Goal: Contribute content

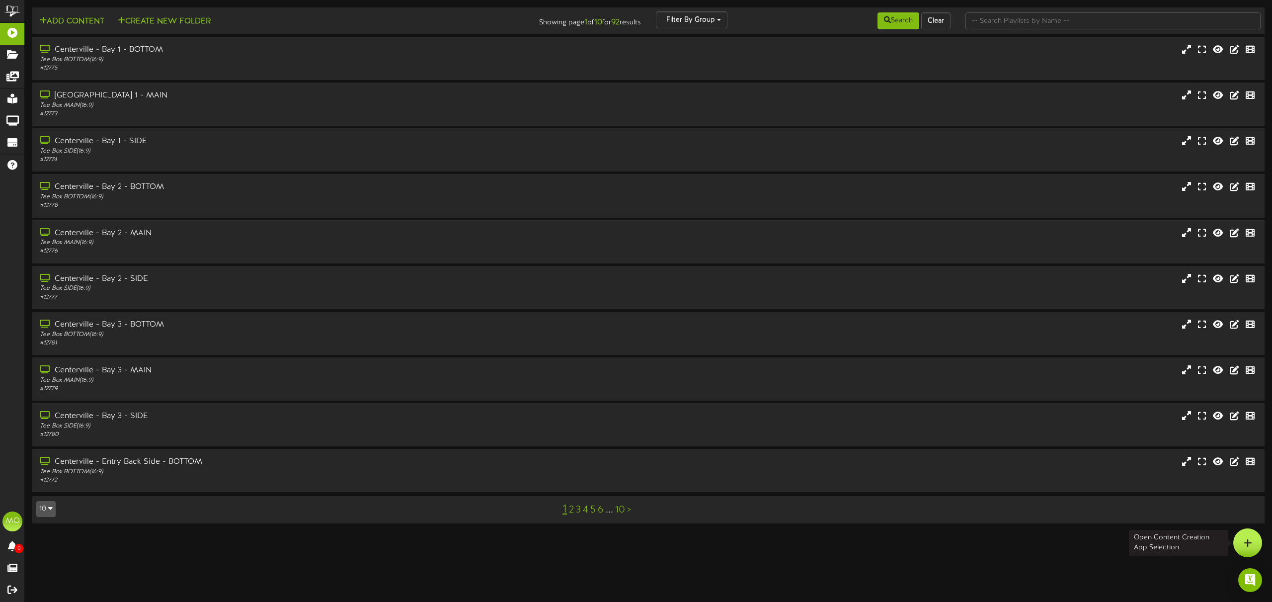
click at [1252, 547] on div at bounding box center [1247, 542] width 29 height 29
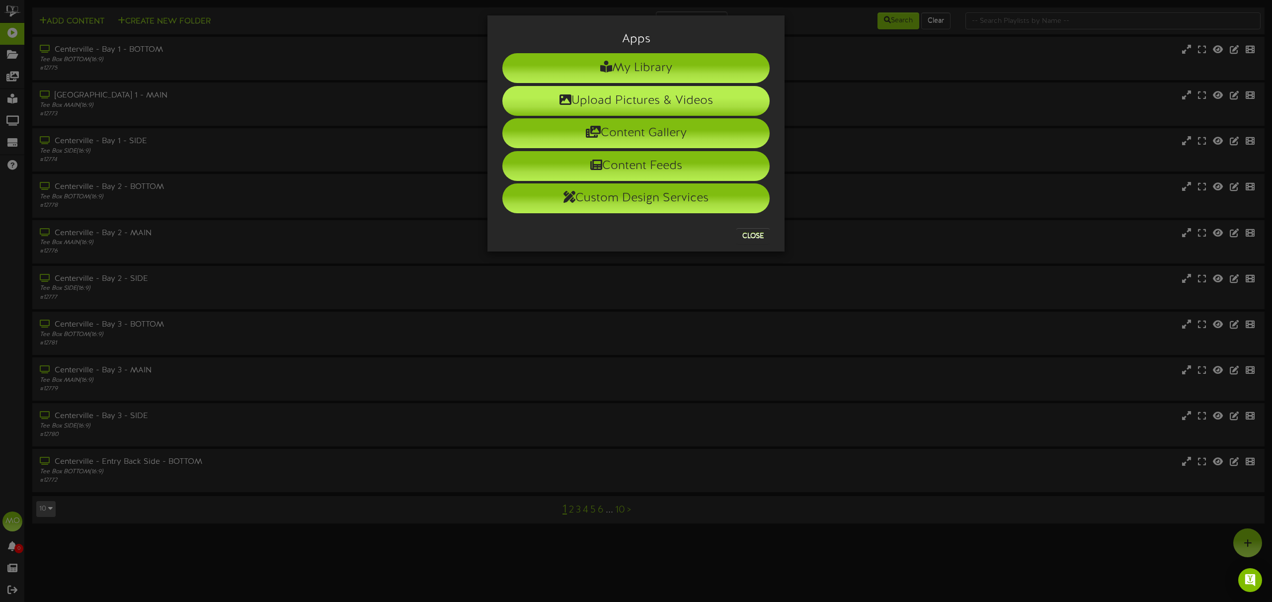
click at [672, 103] on li "Upload Pictures & Videos" at bounding box center [635, 101] width 267 height 30
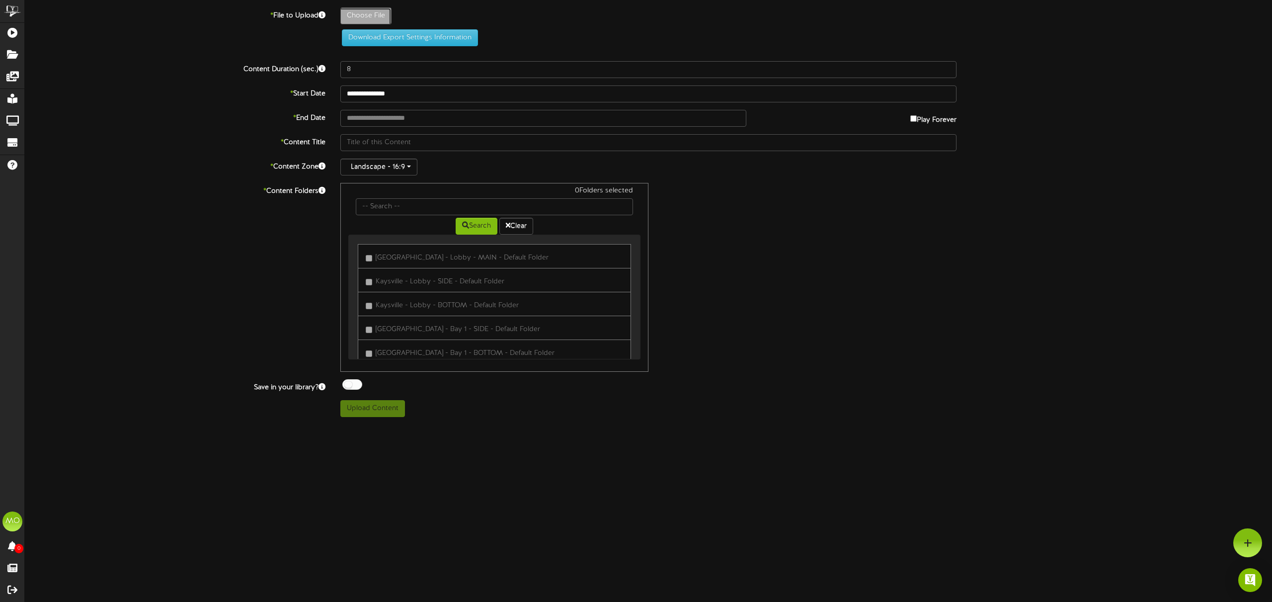
type input "**********"
type input "Welcome28"
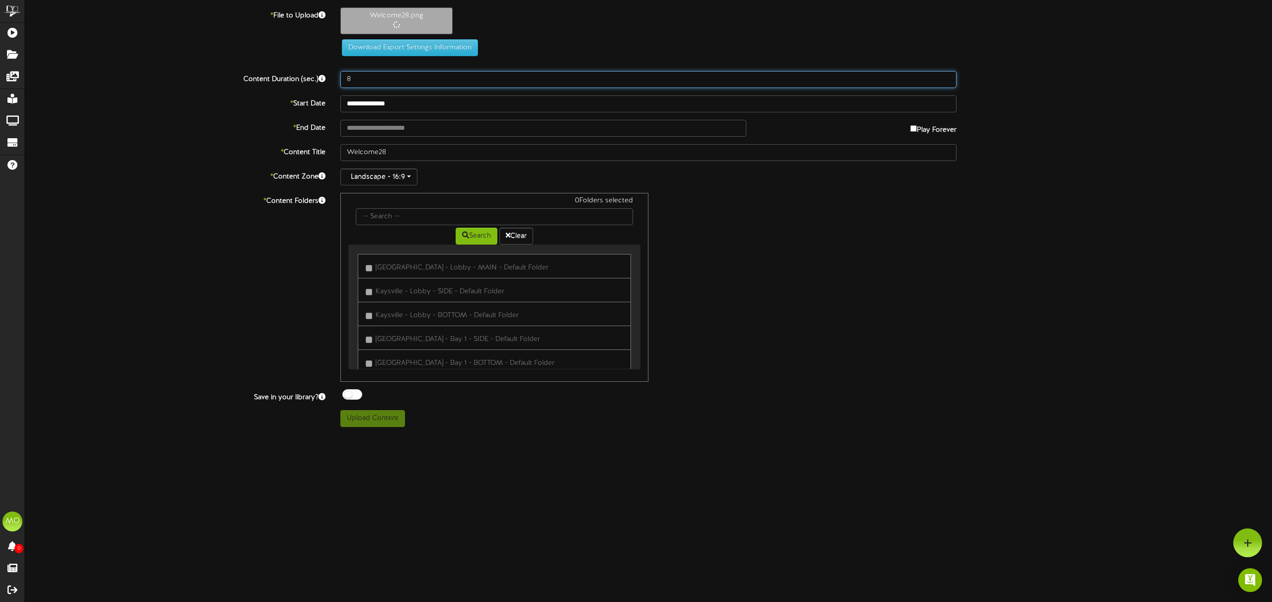
click at [400, 82] on input "8" at bounding box center [648, 79] width 616 height 17
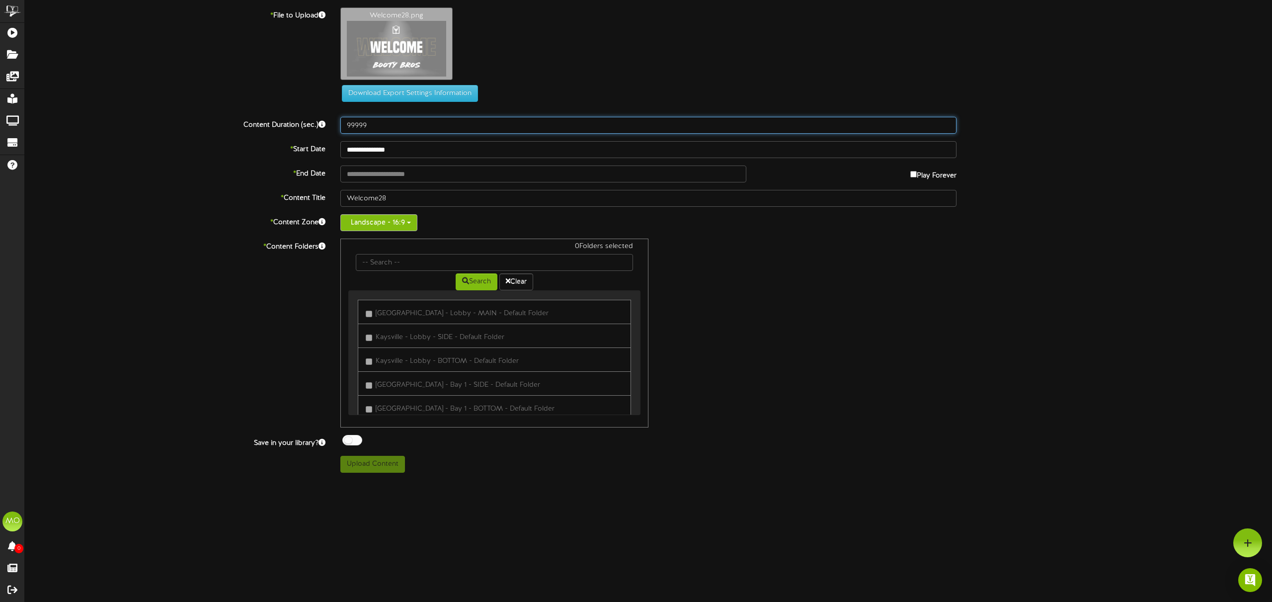
type input "99999"
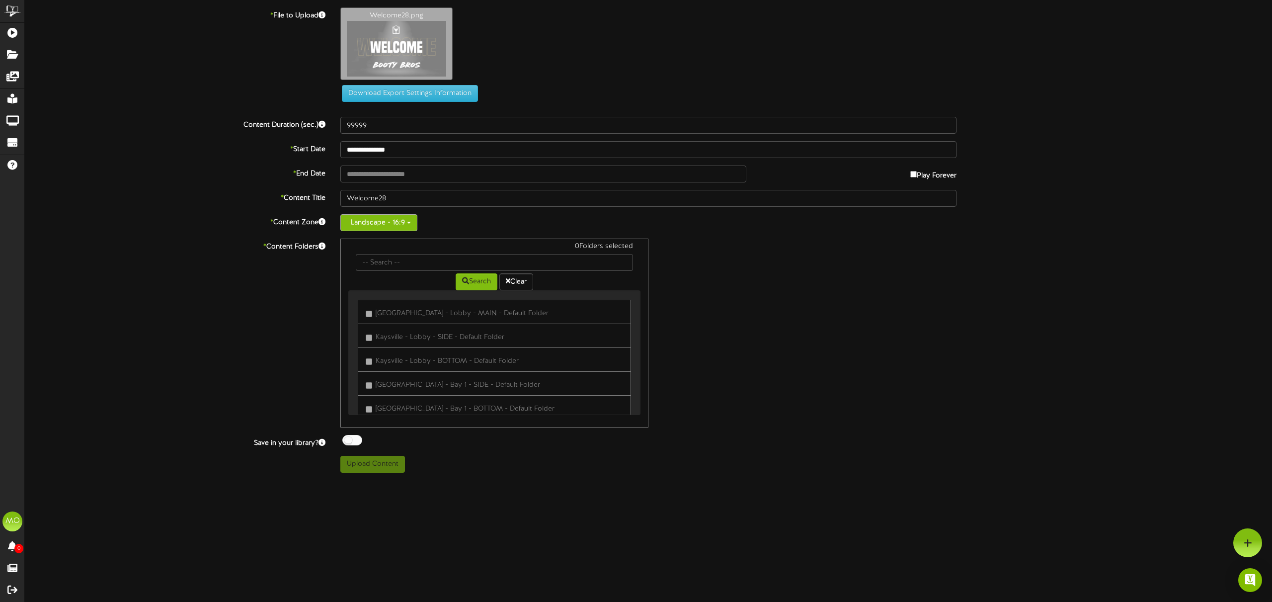
click at [378, 219] on button "Landscape - 16:9" at bounding box center [378, 222] width 77 height 17
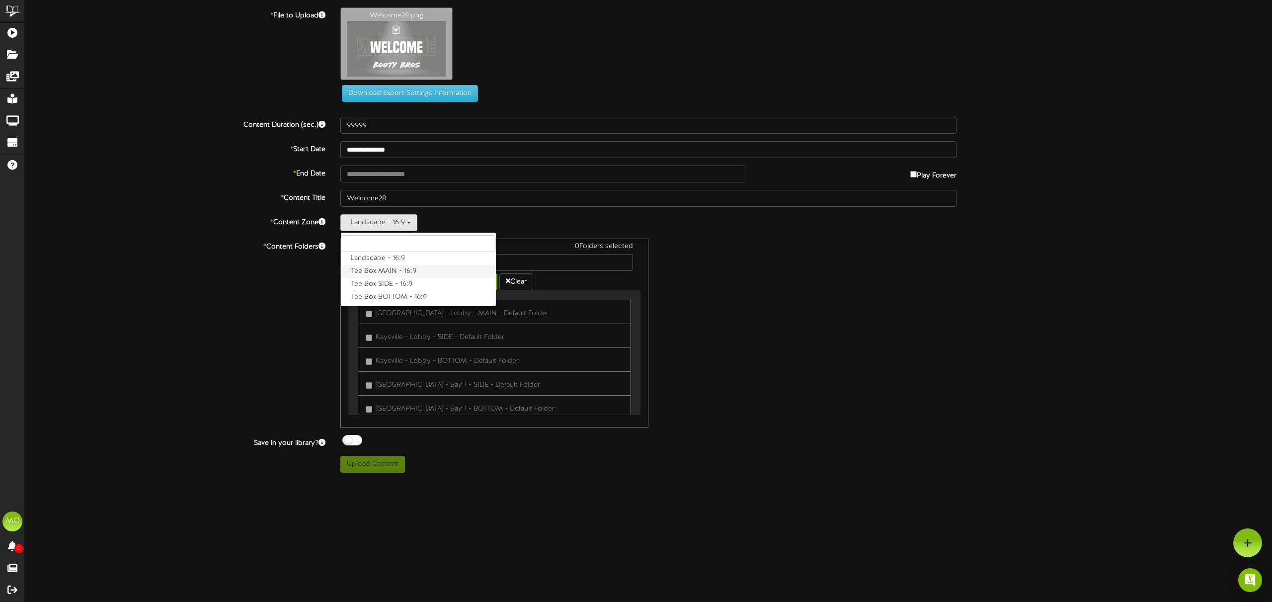
click at [378, 272] on label "Tee Box MAIN - 16:9" at bounding box center [418, 271] width 155 height 13
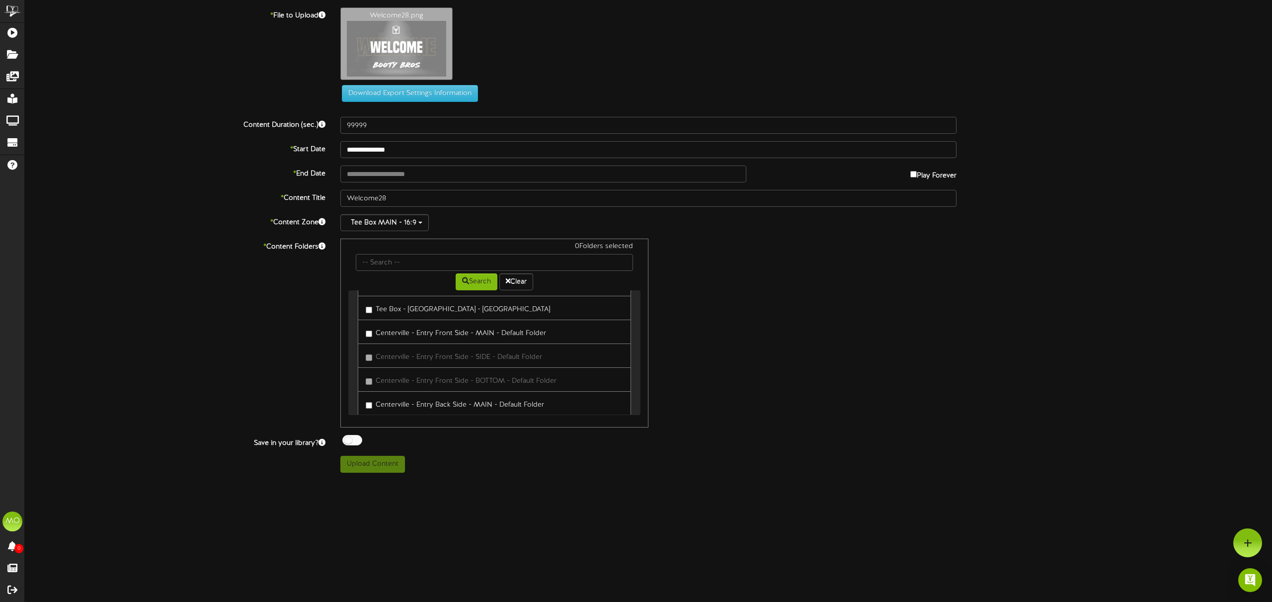
scroll to position [385, 0]
click at [372, 462] on button "Upload Content" at bounding box center [372, 464] width 65 height 17
type input "**********"
